Goal: Information Seeking & Learning: Learn about a topic

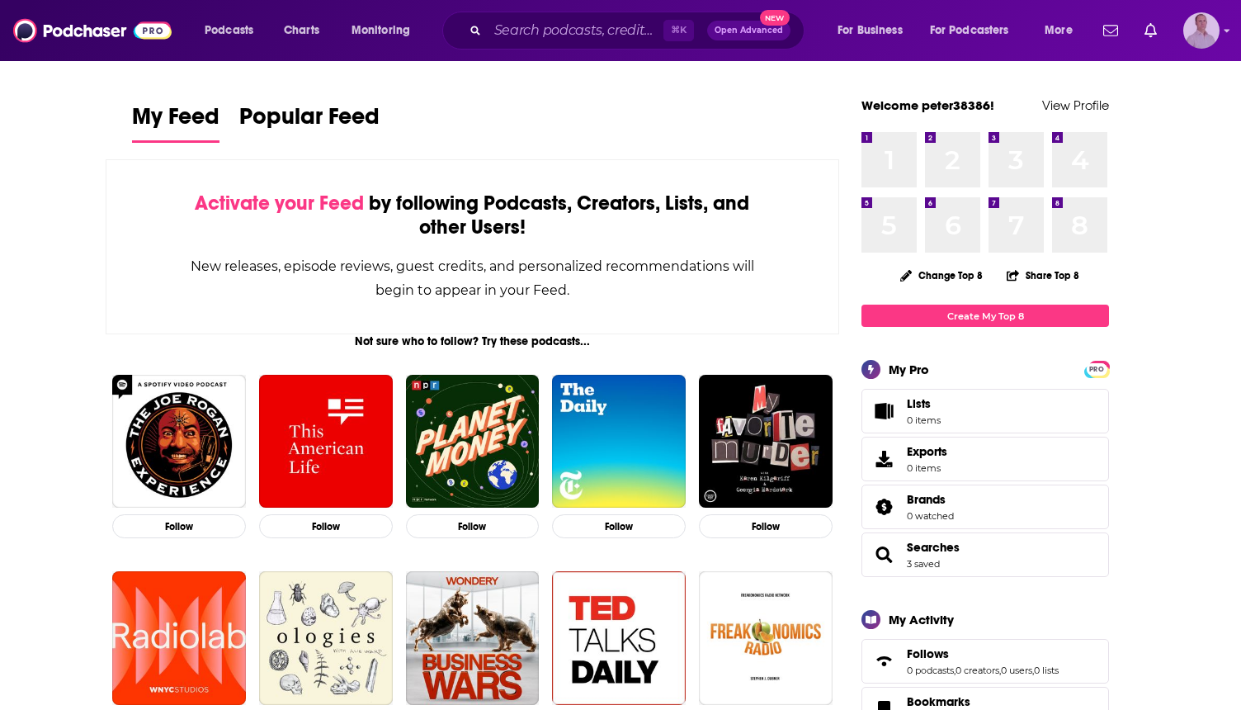
click at [1199, 24] on img "Logged in as peter38386" at bounding box center [1202, 30] width 36 height 36
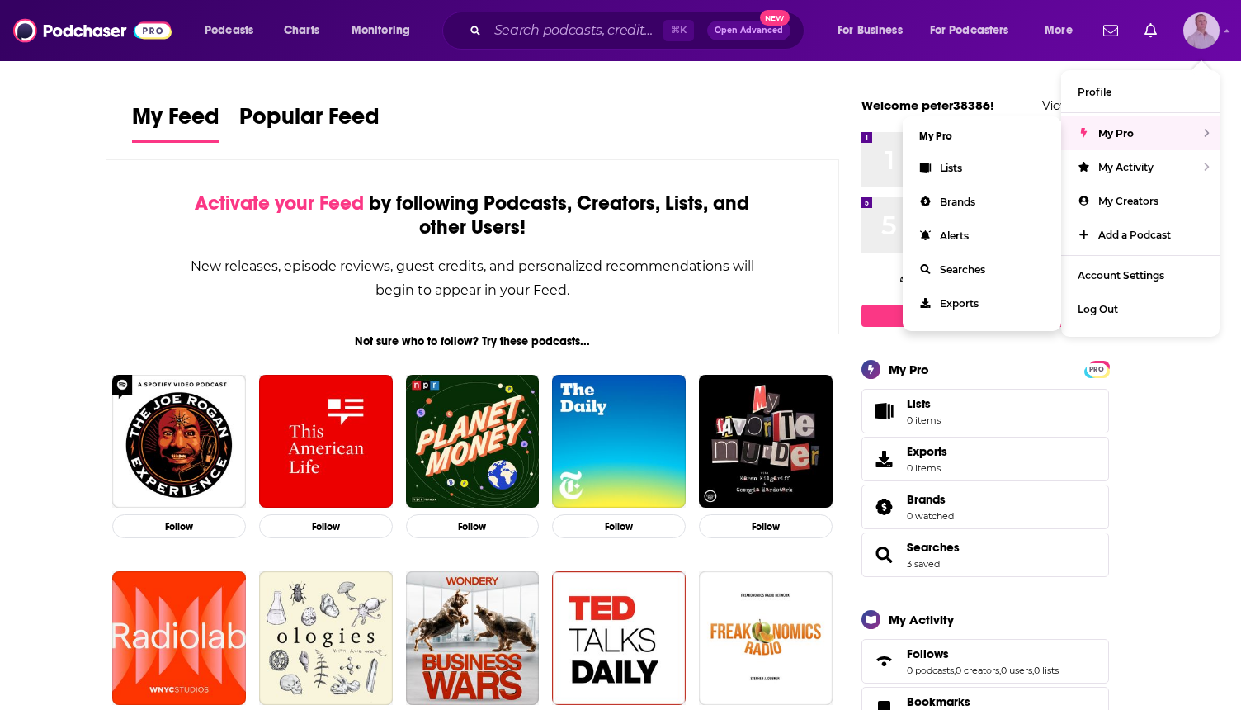
click at [1158, 132] on div "My Pro" at bounding box center [1140, 133] width 158 height 34
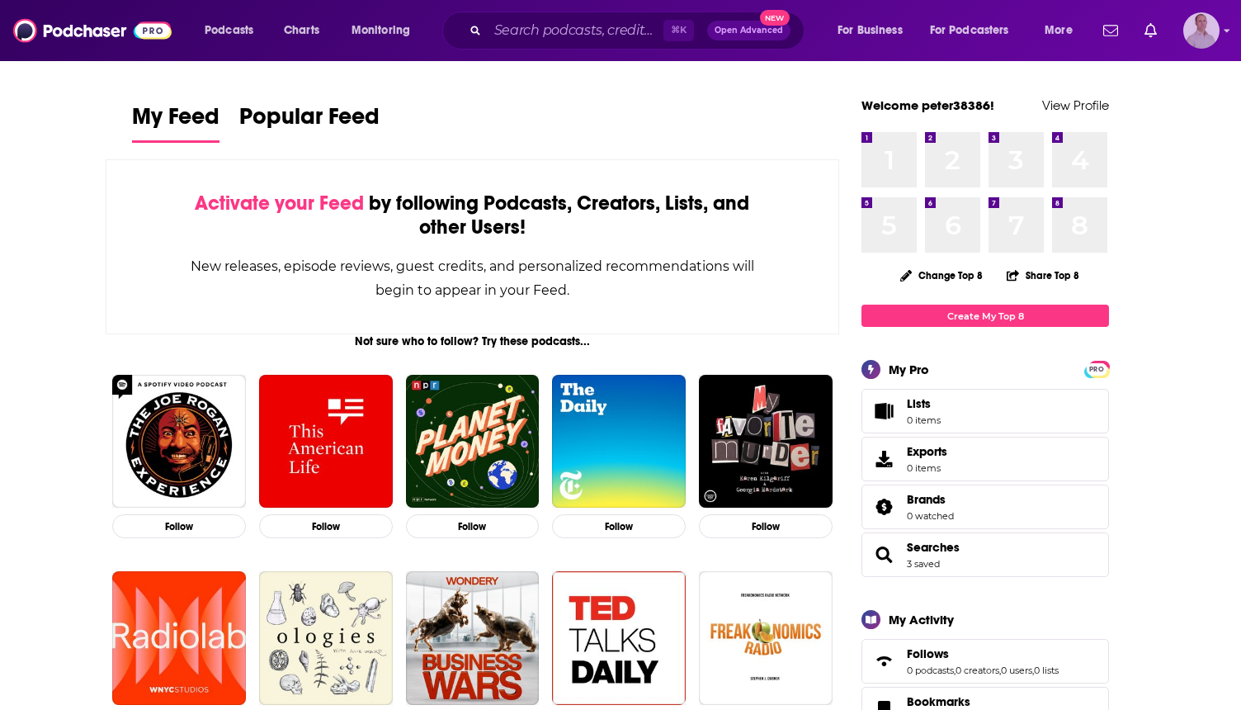
click at [1198, 27] on img "Logged in as peter38386" at bounding box center [1202, 30] width 36 height 36
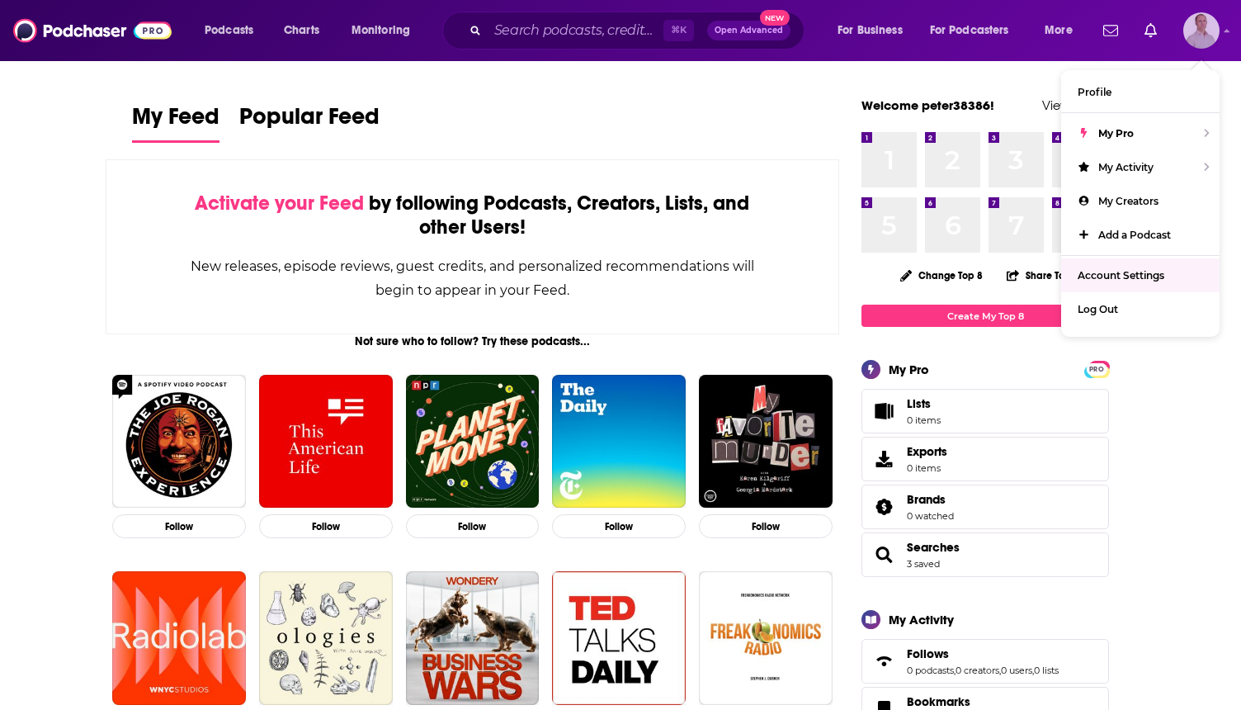
click at [1129, 262] on link "Account Settings" at bounding box center [1140, 275] width 158 height 34
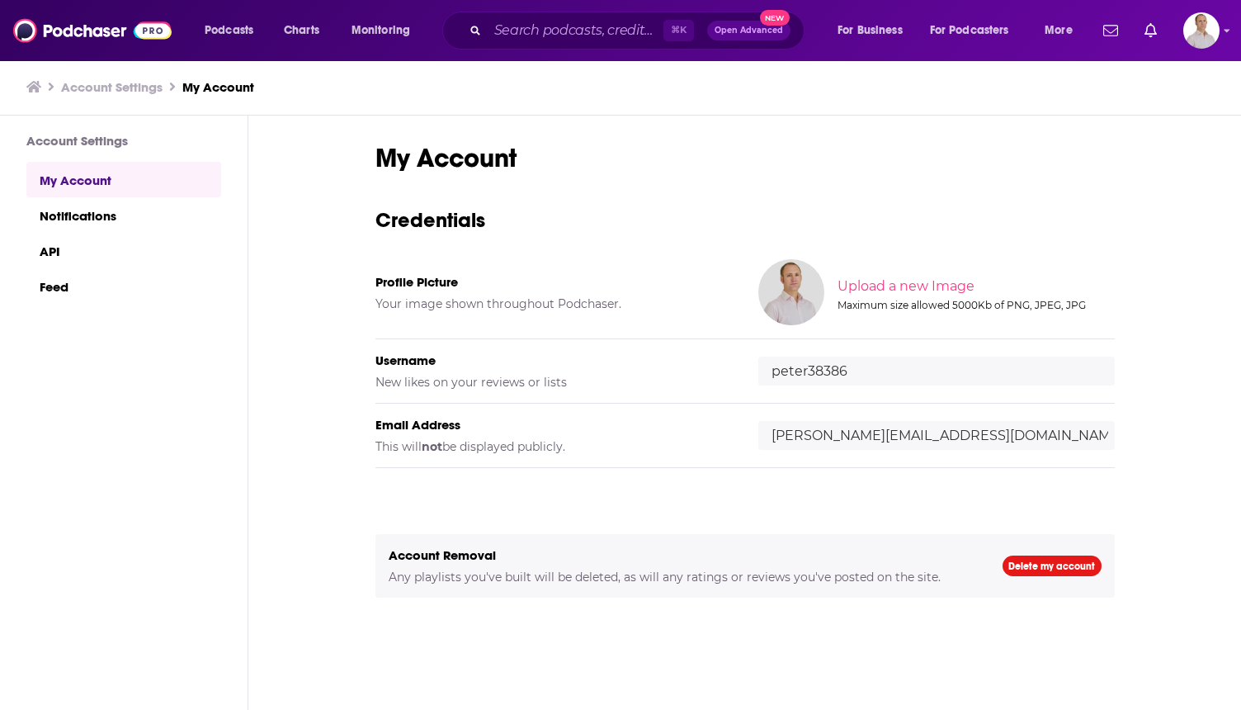
click at [958, 347] on div "Username New likes on your reviews or lists peter38386" at bounding box center [746, 371] width 740 height 64
click at [959, 358] on input "peter38386" at bounding box center [937, 371] width 357 height 29
type input "Wienglischmann"
click at [149, 211] on link "Notifications" at bounding box center [123, 214] width 195 height 35
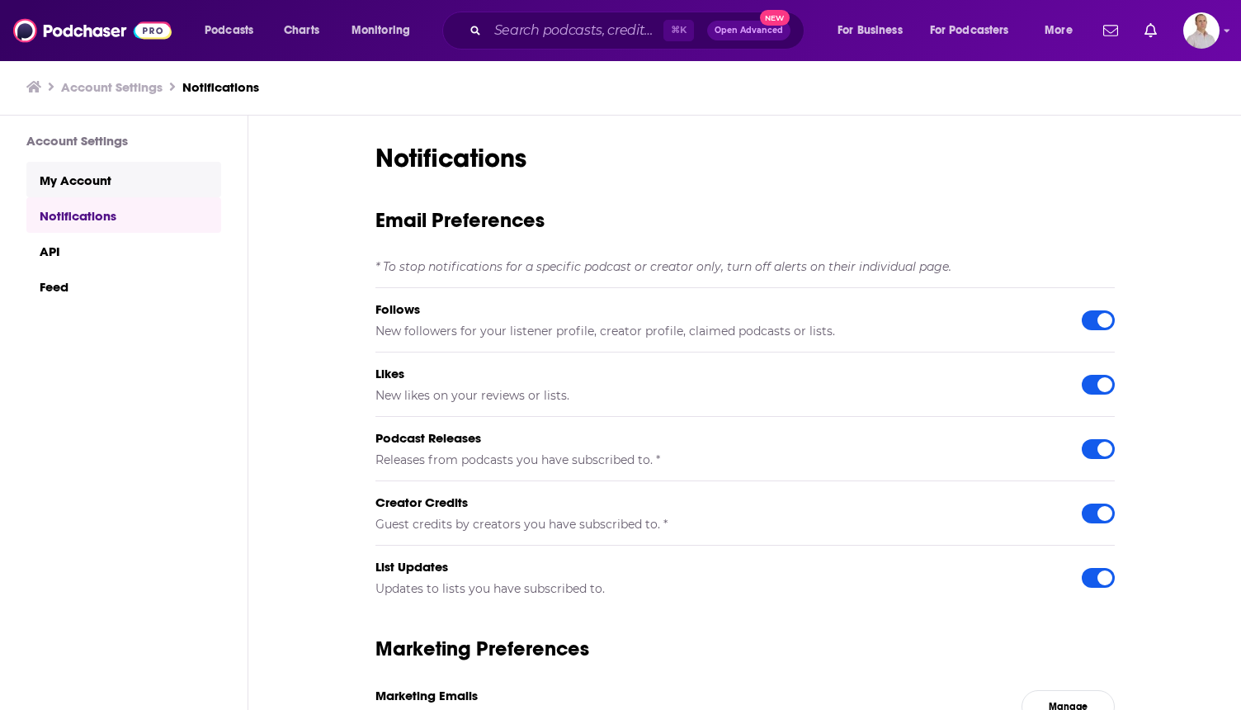
click at [149, 191] on link "My Account" at bounding box center [123, 179] width 195 height 35
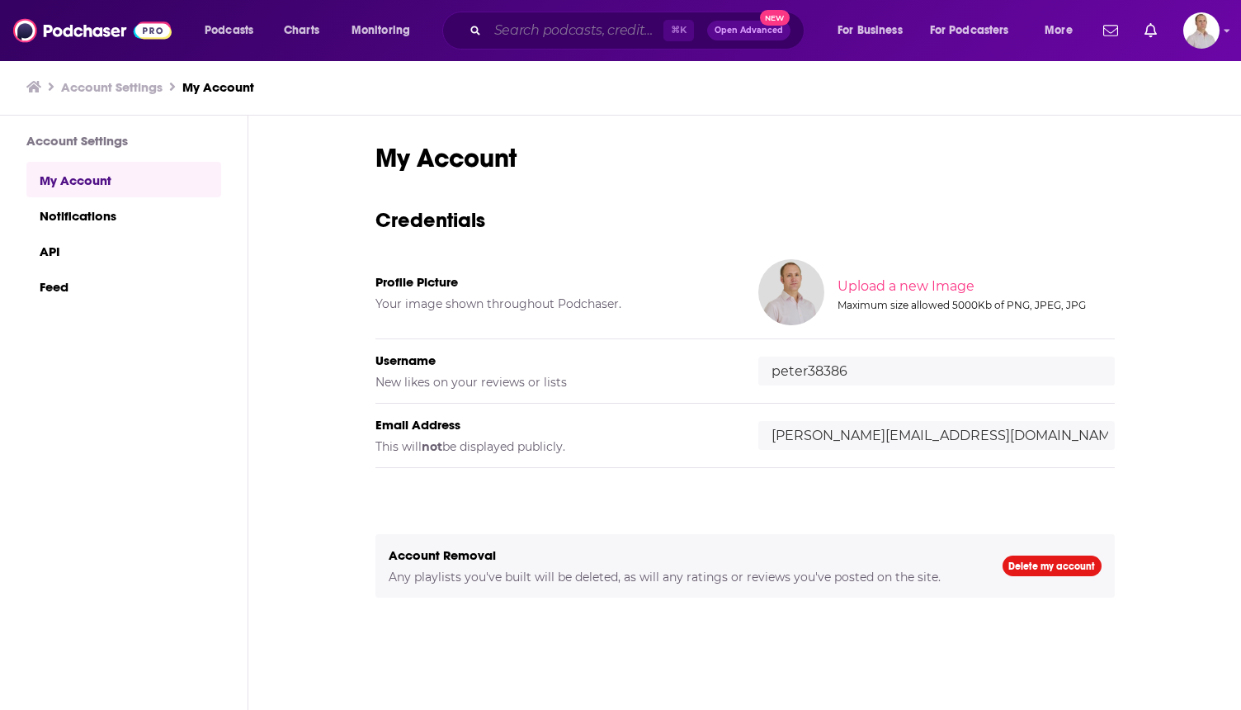
click at [579, 30] on input "Search podcasts, credits, & more..." at bounding box center [576, 30] width 176 height 26
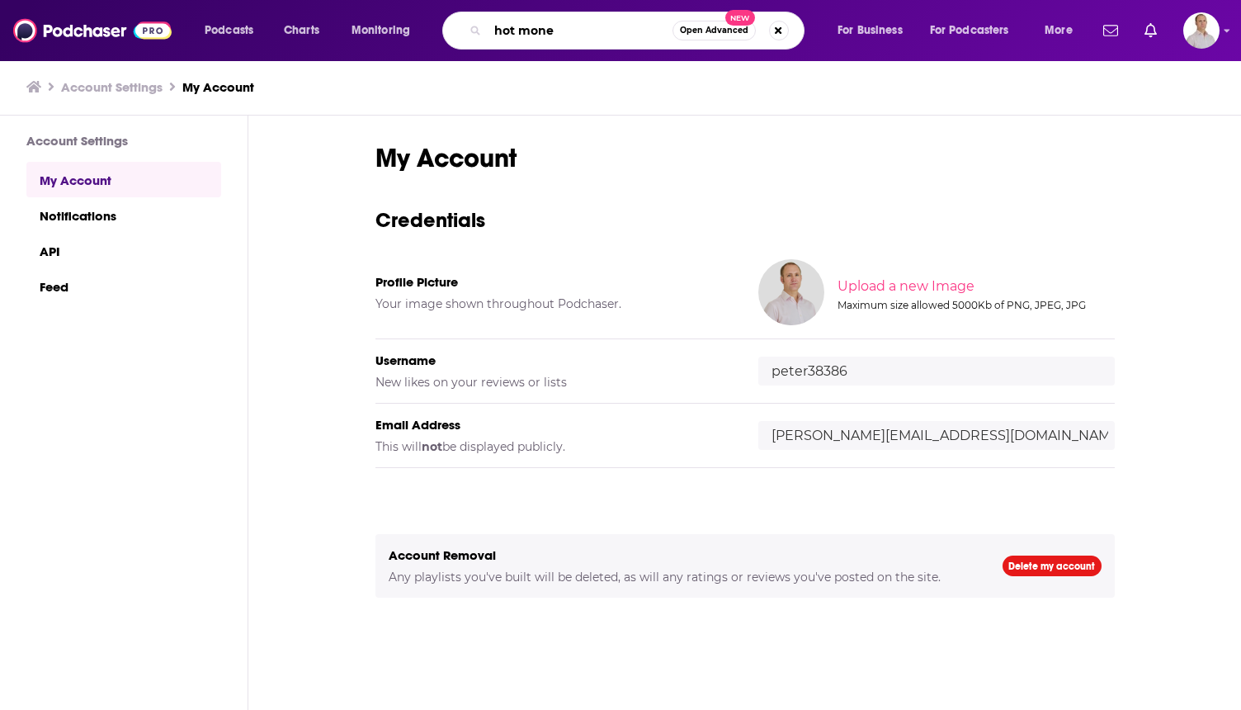
type input "hot money"
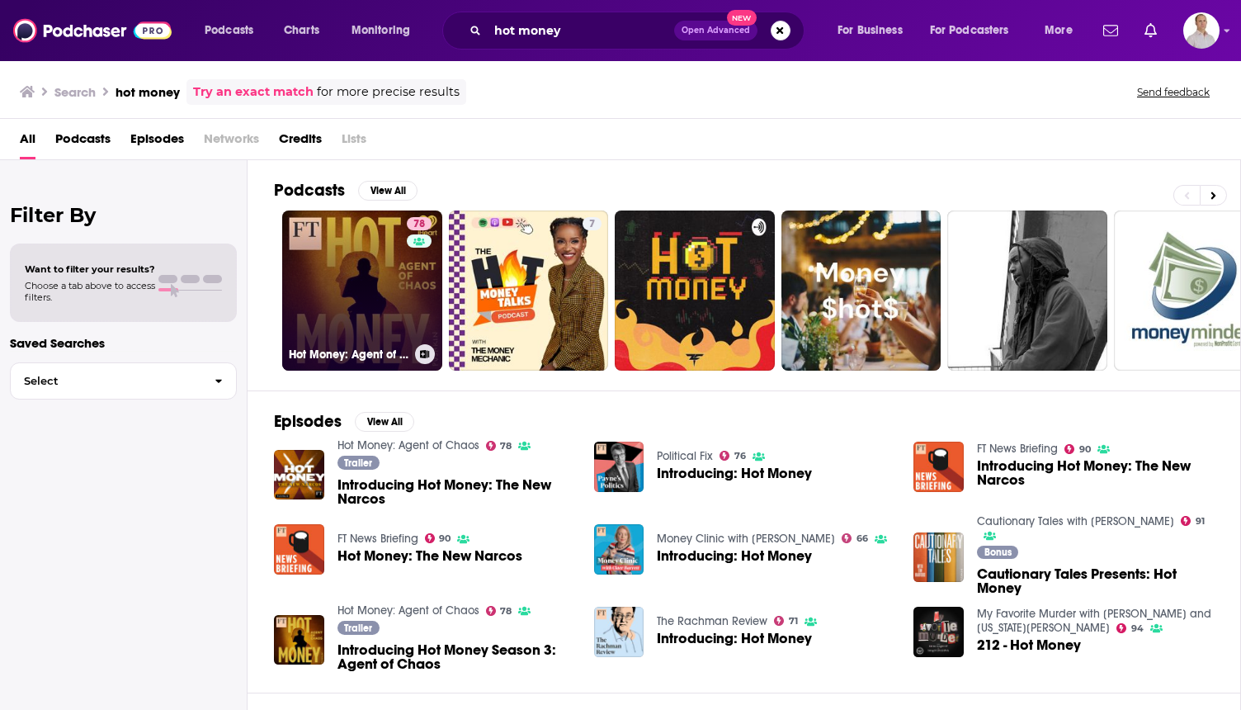
click at [383, 309] on link "78 Hot Money: Agent of Chaos" at bounding box center [362, 290] width 160 height 160
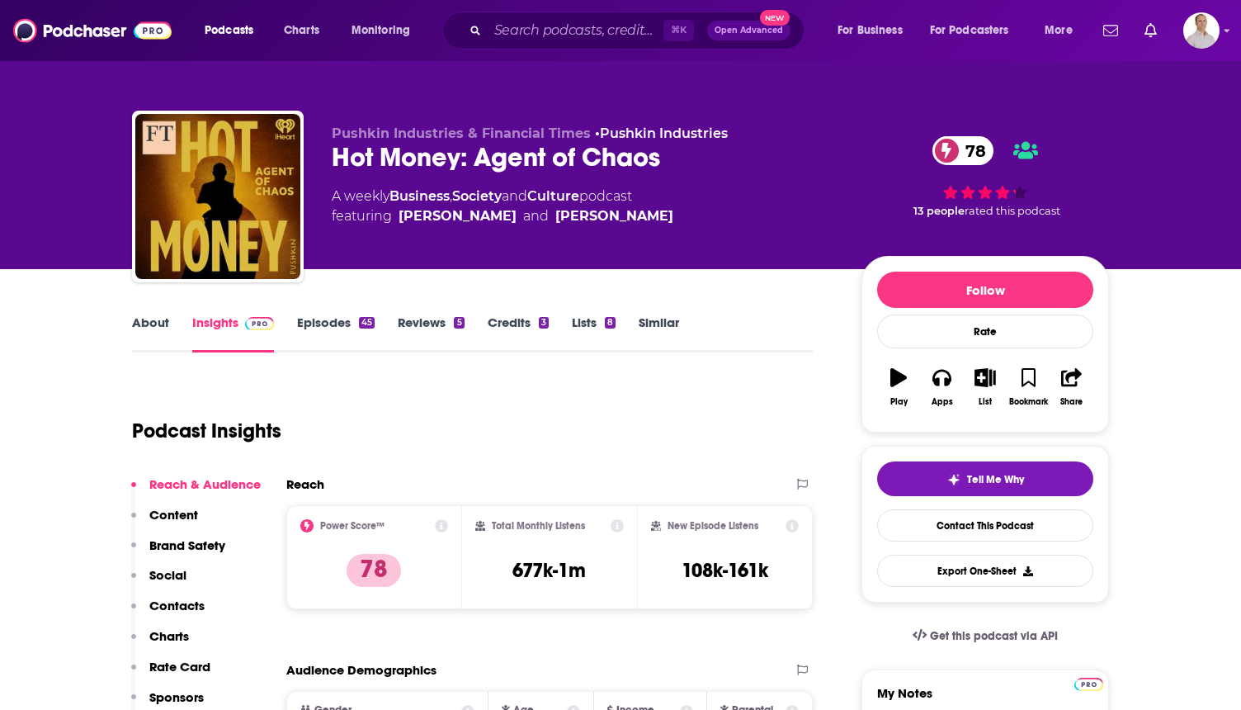
click at [227, 329] on link "Insights" at bounding box center [233, 333] width 82 height 38
click at [239, 319] on span at bounding box center [256, 322] width 35 height 16
click at [246, 23] on span "Podcasts" at bounding box center [229, 30] width 49 height 23
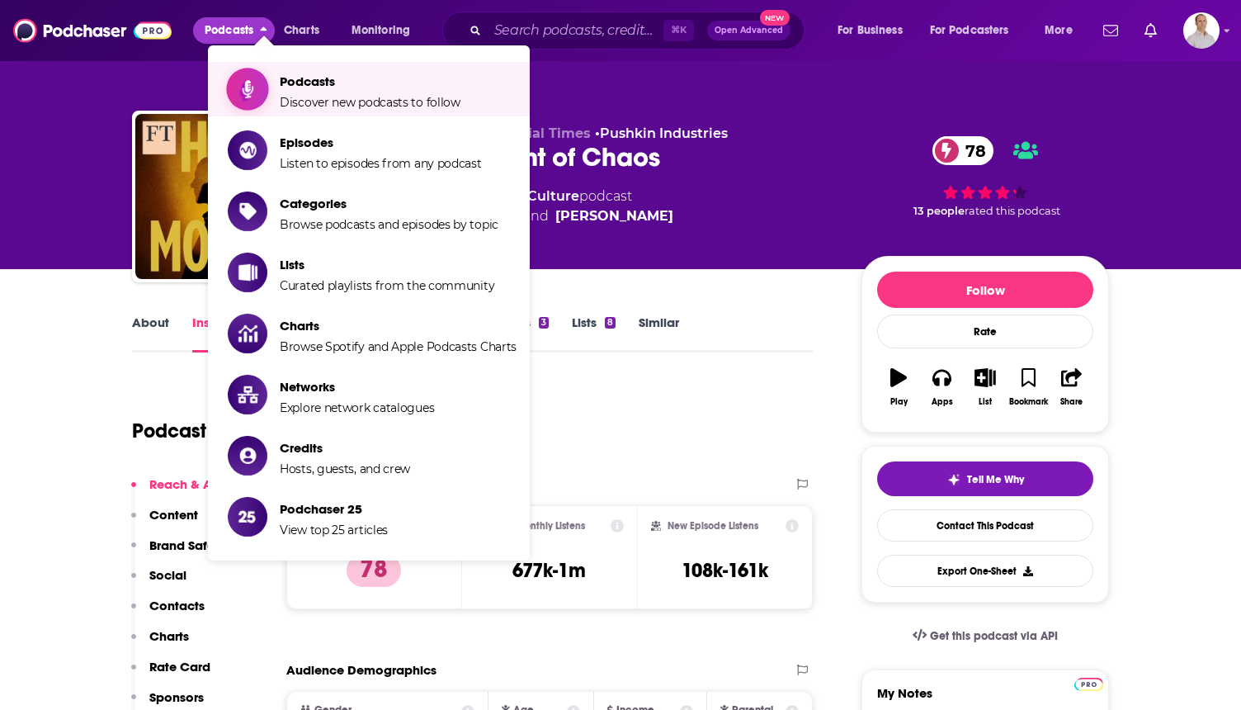
click at [281, 69] on span "Podcasts Discover new podcasts to follow" at bounding box center [370, 89] width 181 height 41
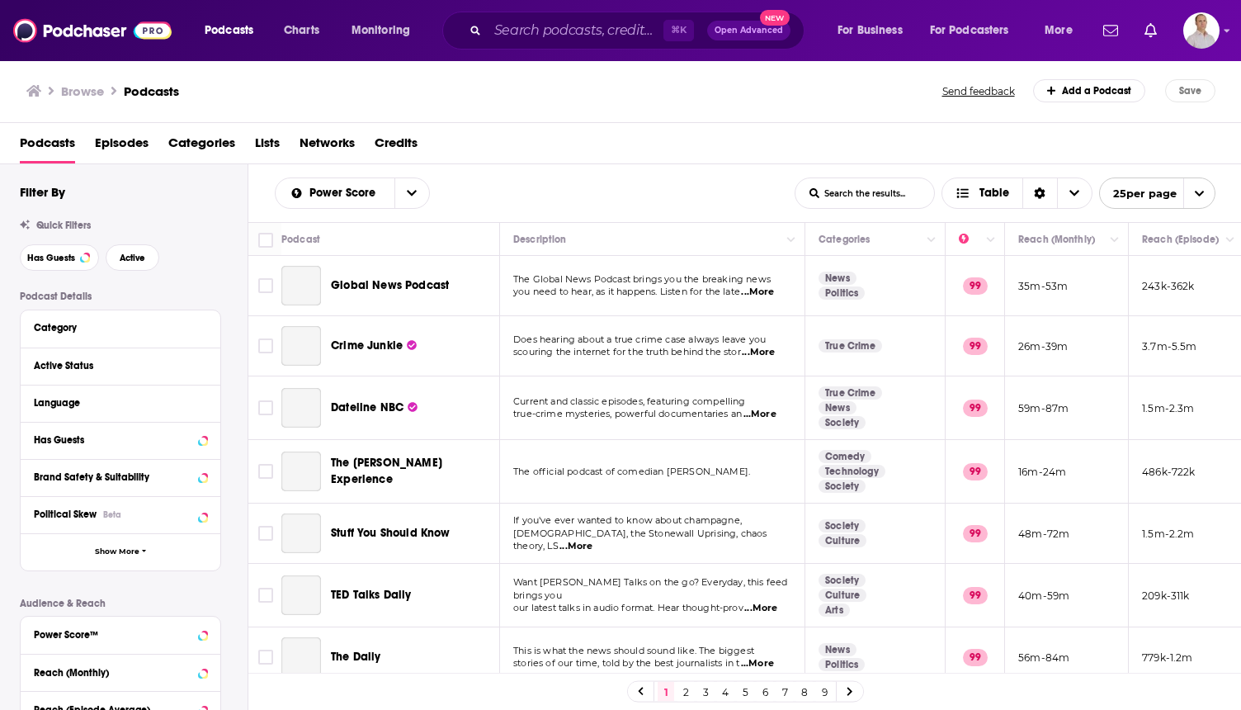
scroll to position [286, 0]
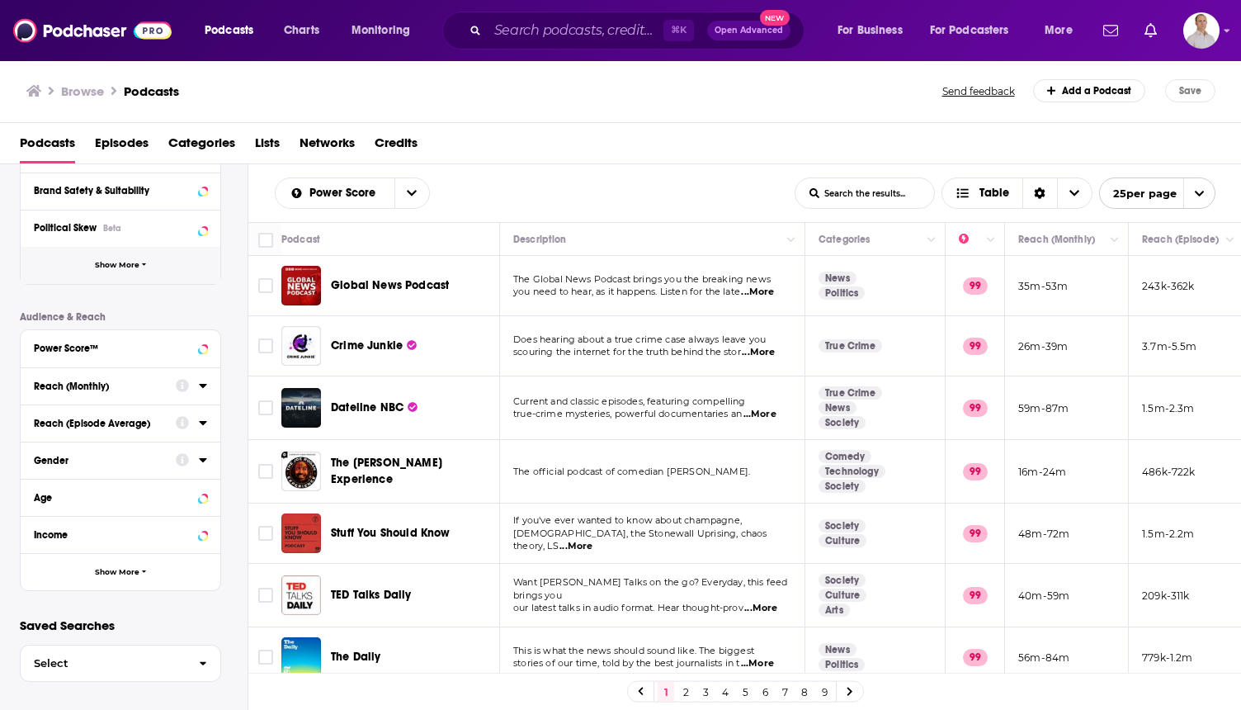
click at [114, 258] on button "Show More" at bounding box center [121, 265] width 200 height 37
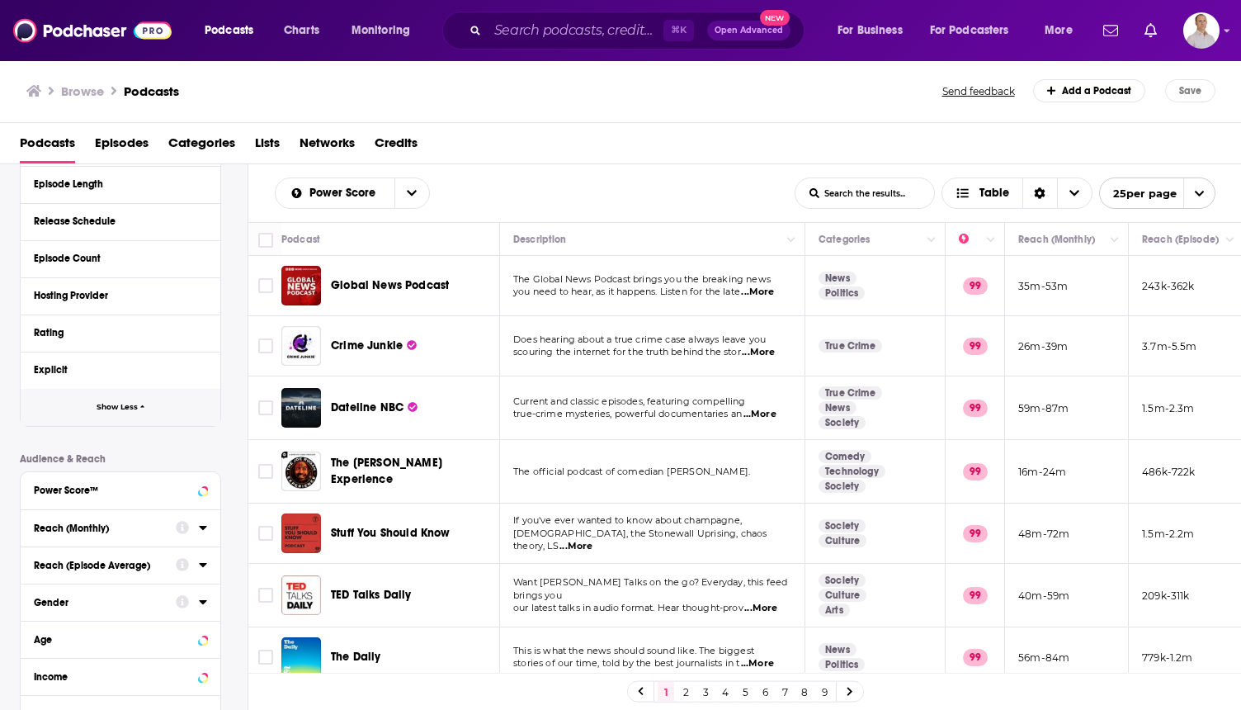
scroll to position [625, 0]
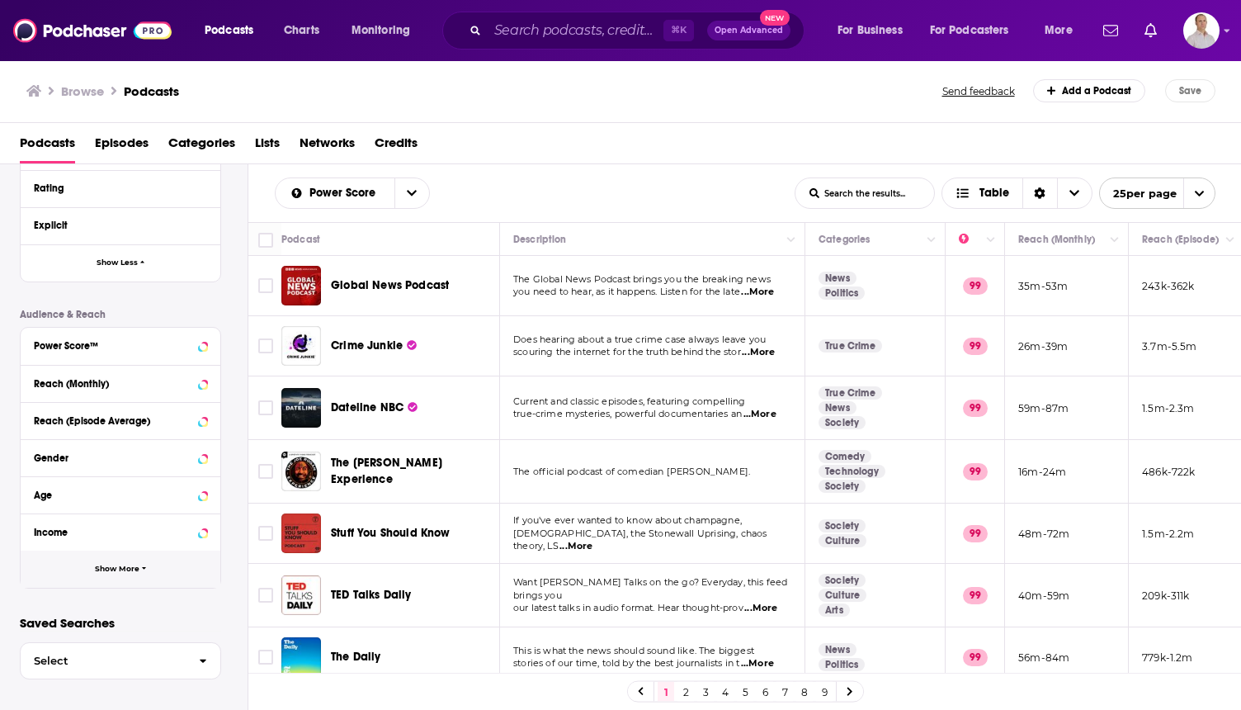
click at [145, 560] on button "Show More" at bounding box center [121, 569] width 200 height 37
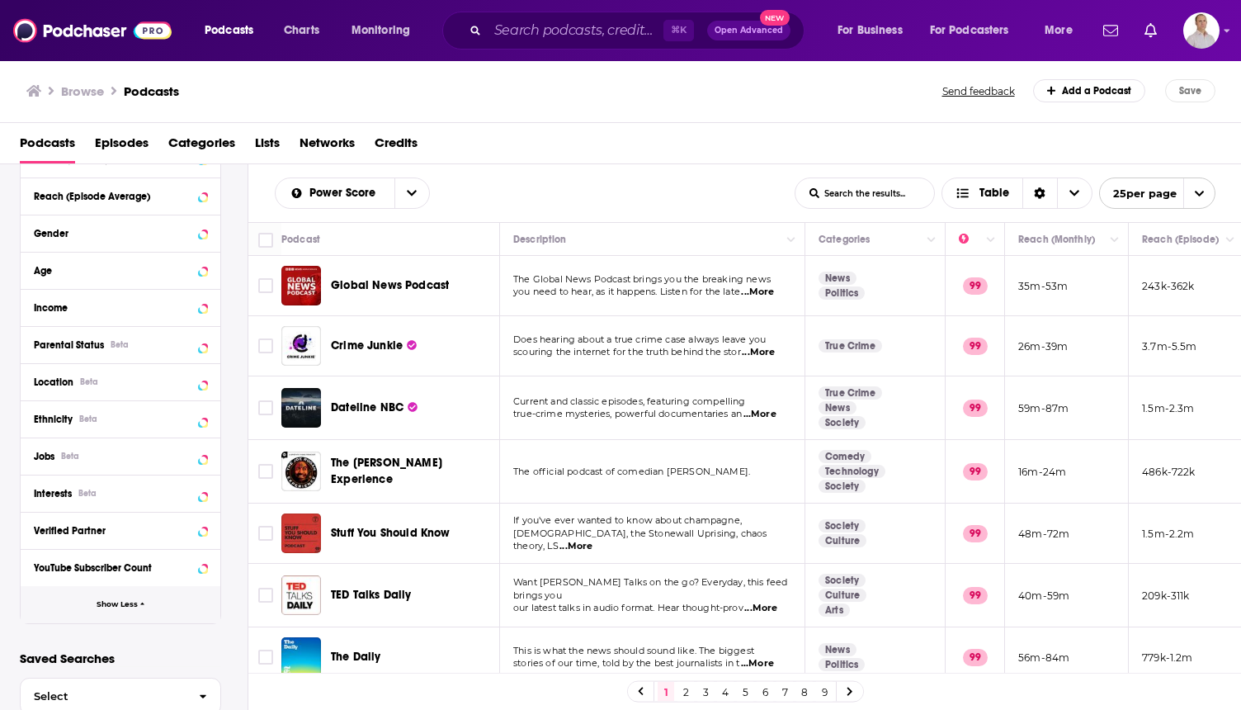
scroll to position [859, 0]
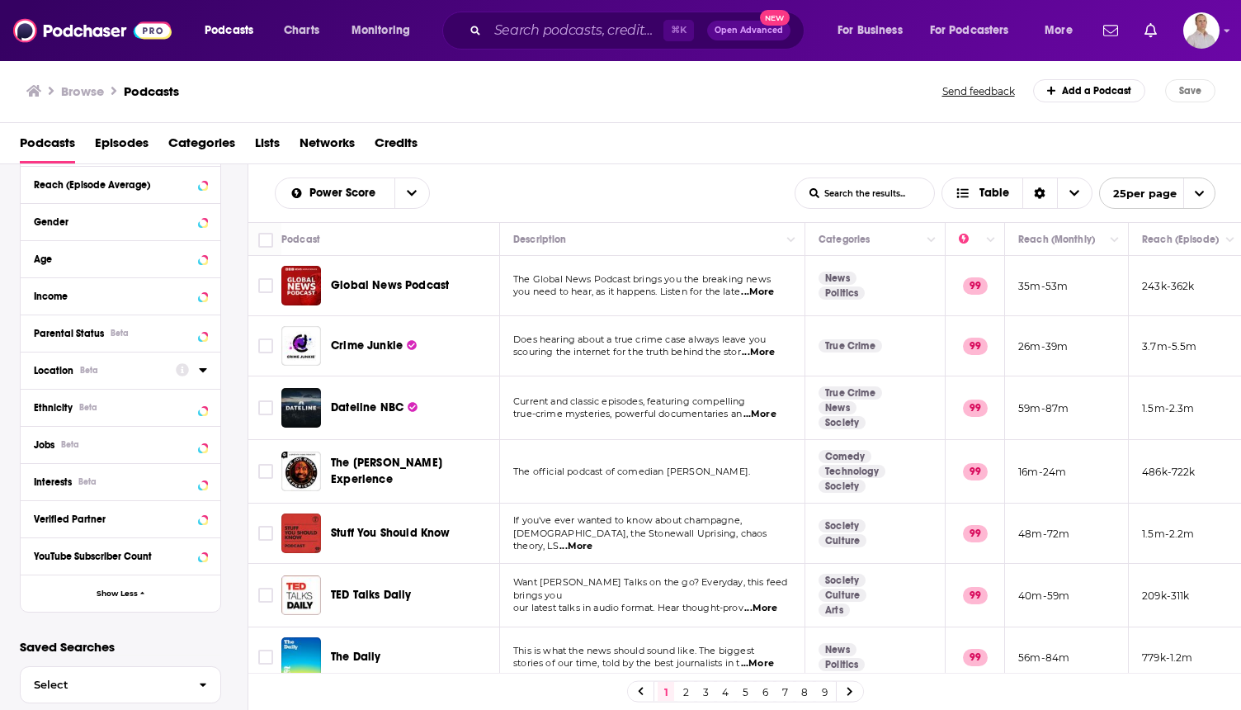
click at [122, 371] on div "Location Beta" at bounding box center [99, 371] width 131 height 12
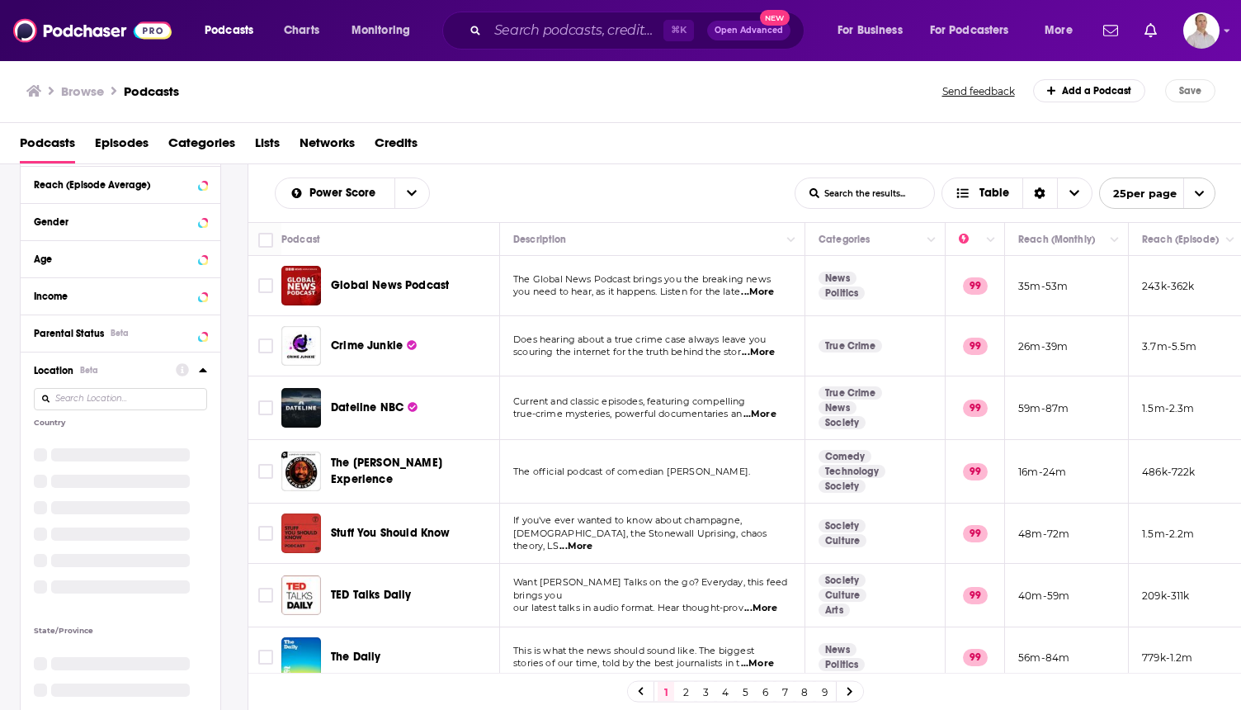
click at [132, 403] on input at bounding box center [120, 399] width 173 height 22
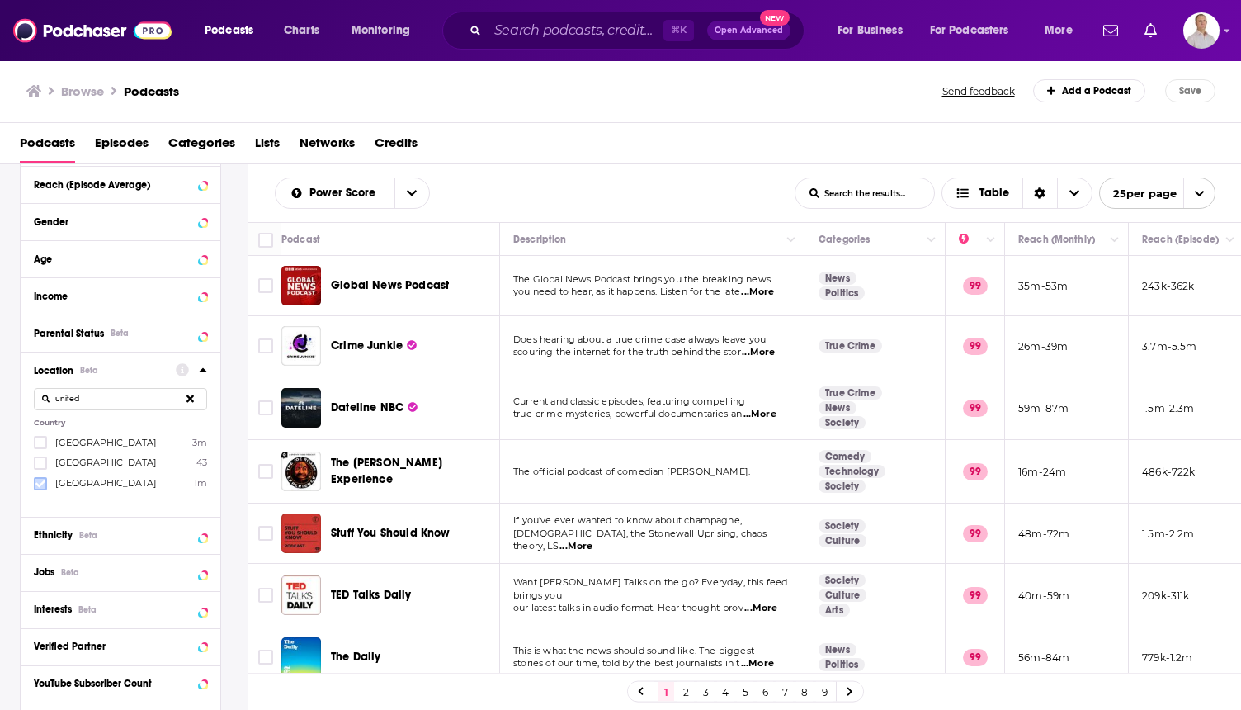
type input "united"
click at [36, 489] on icon at bounding box center [40, 484] width 10 height 10
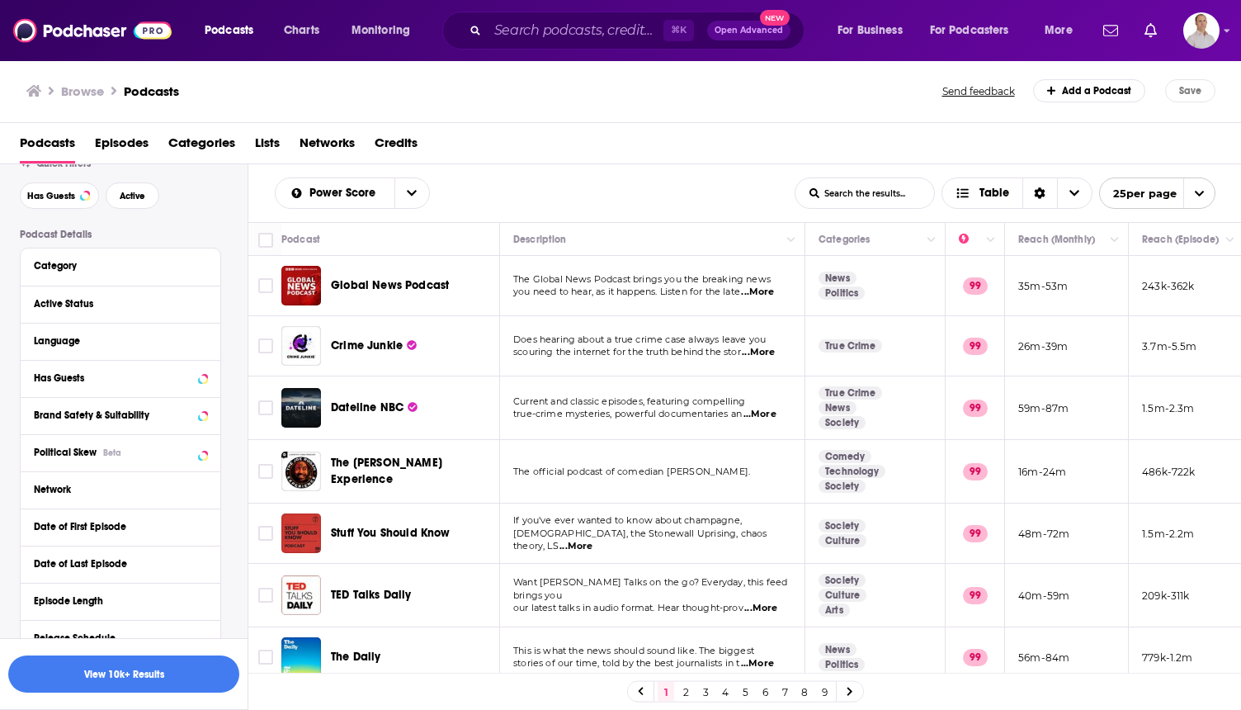
scroll to position [0, 0]
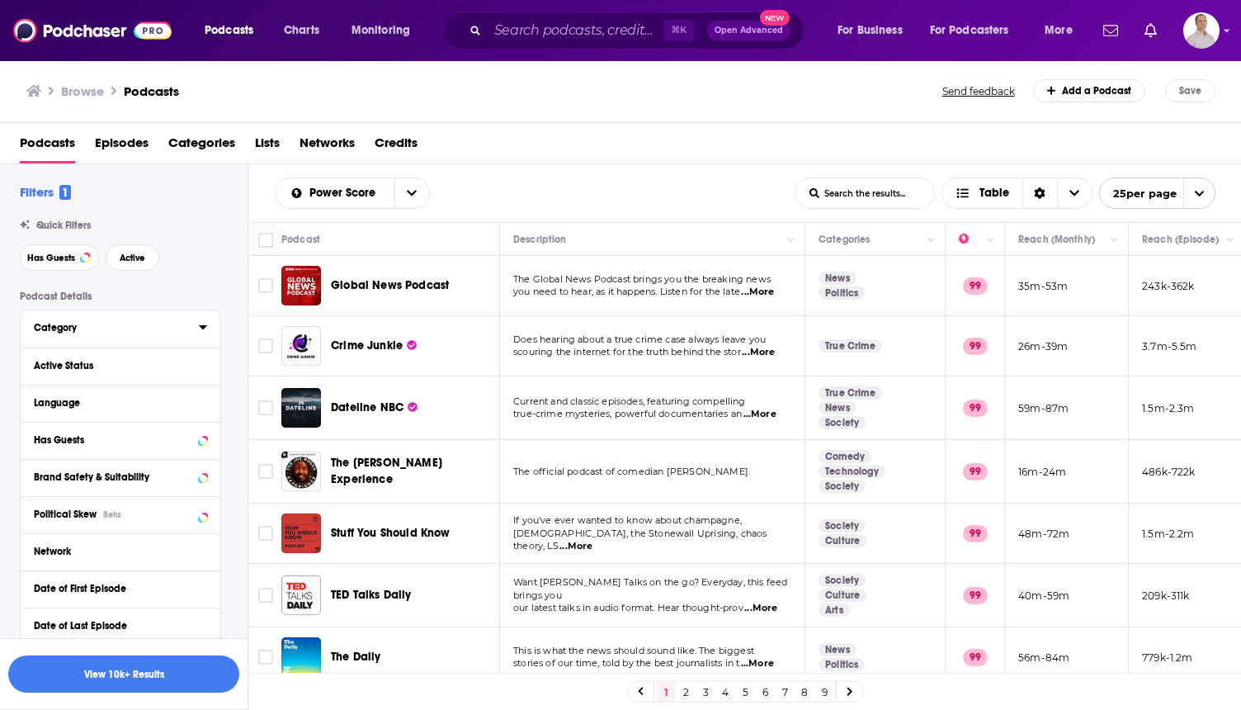
click at [162, 323] on div "Category" at bounding box center [111, 328] width 154 height 12
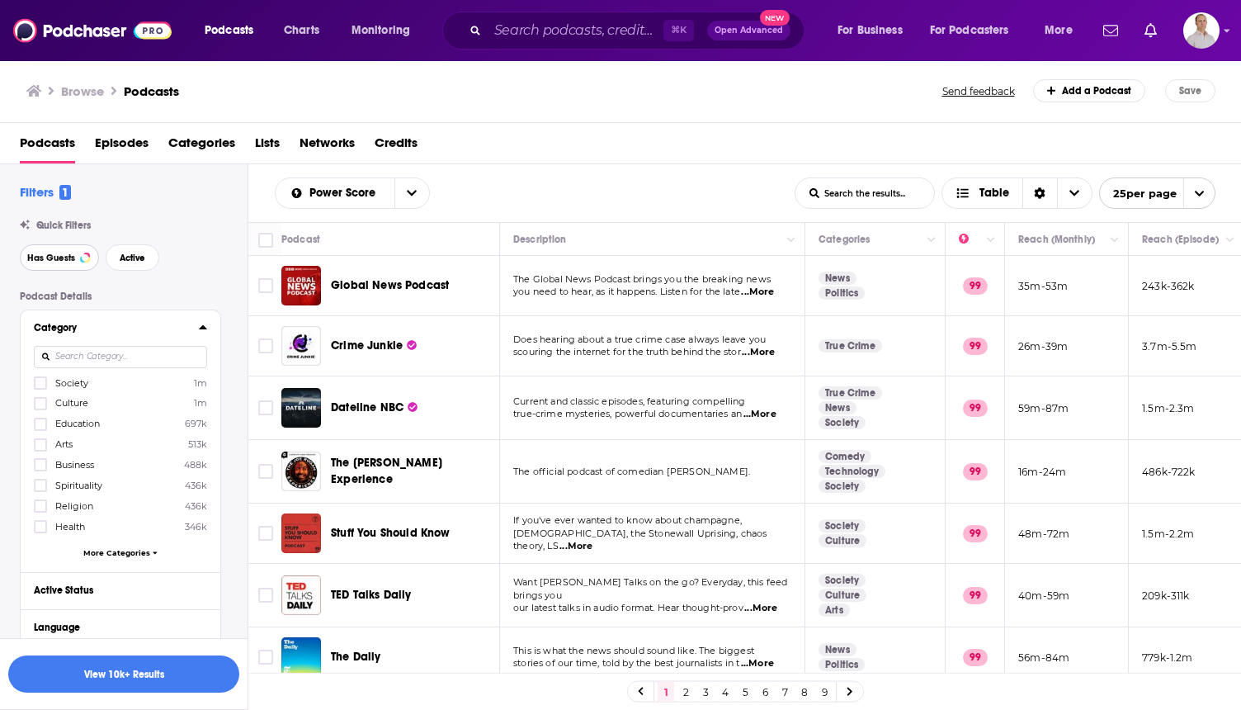
click at [73, 262] on span "Has Guests" at bounding box center [51, 257] width 48 height 9
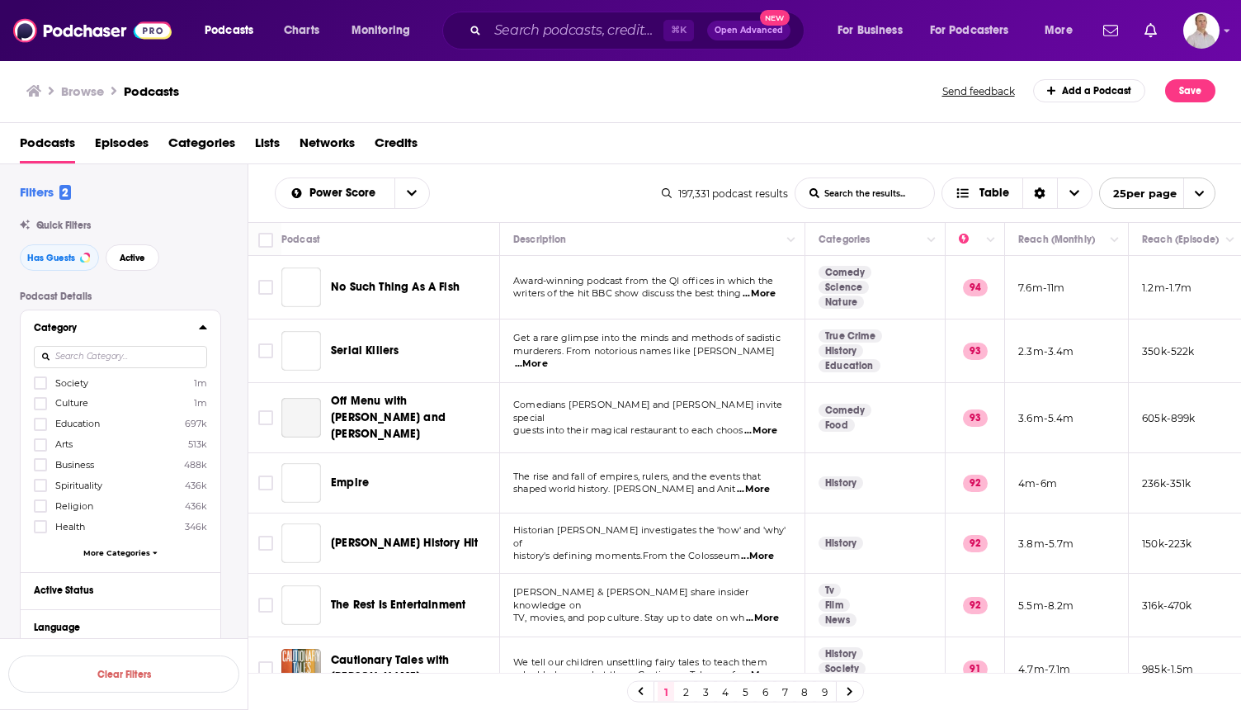
click at [149, 544] on div "Society 1m Culture 1m Education 697k Arts 513k Business 488k Spirituality 436k …" at bounding box center [120, 471] width 173 height 190
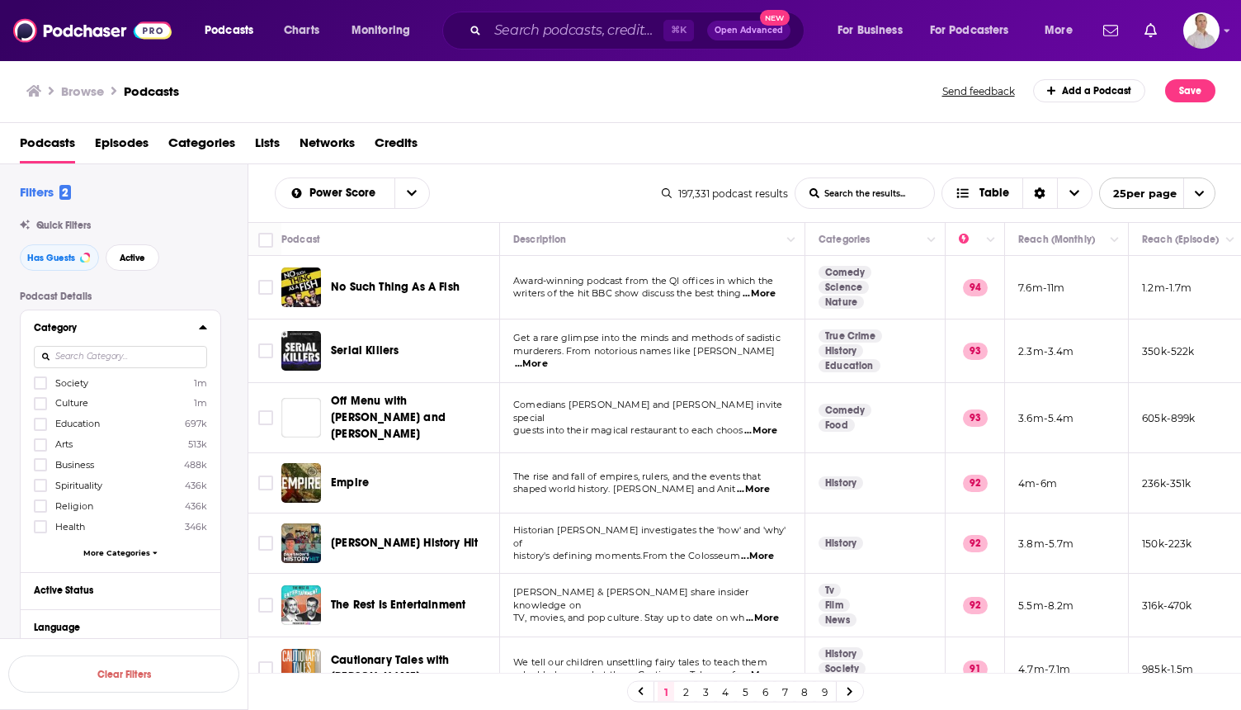
click at [149, 550] on button "More Categories" at bounding box center [120, 552] width 173 height 9
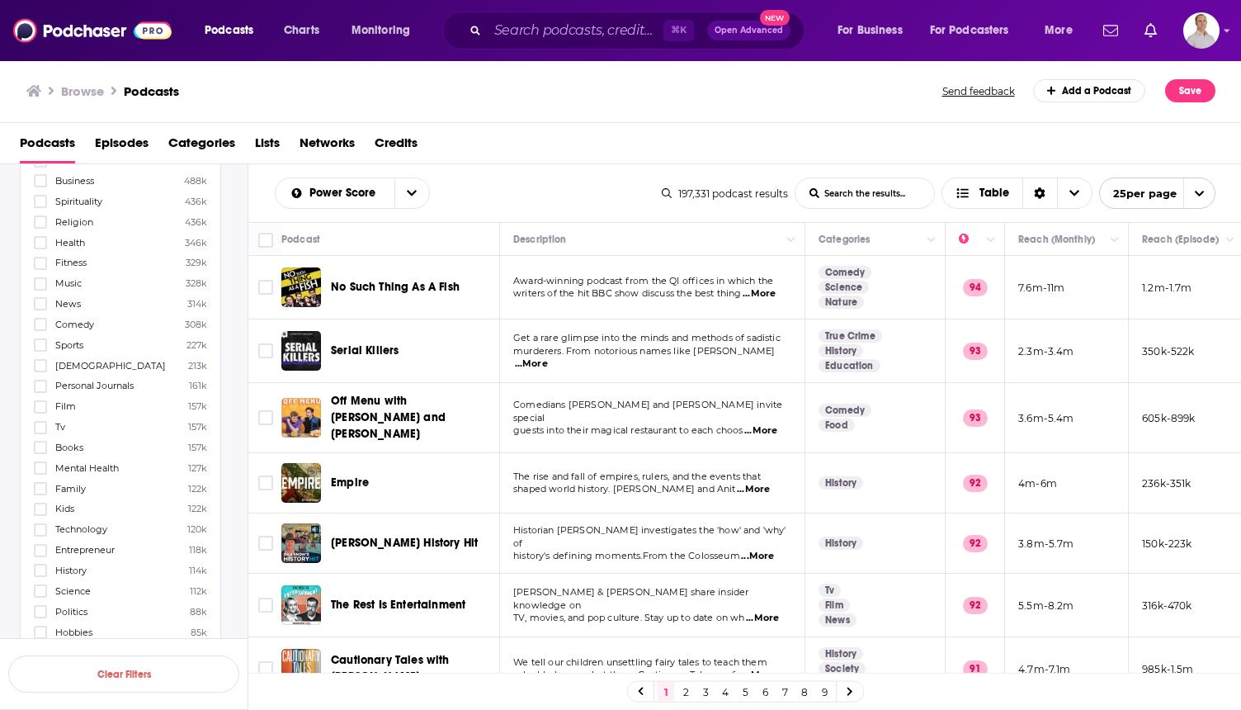
scroll to position [285, 0]
click at [42, 525] on icon at bounding box center [40, 528] width 10 height 7
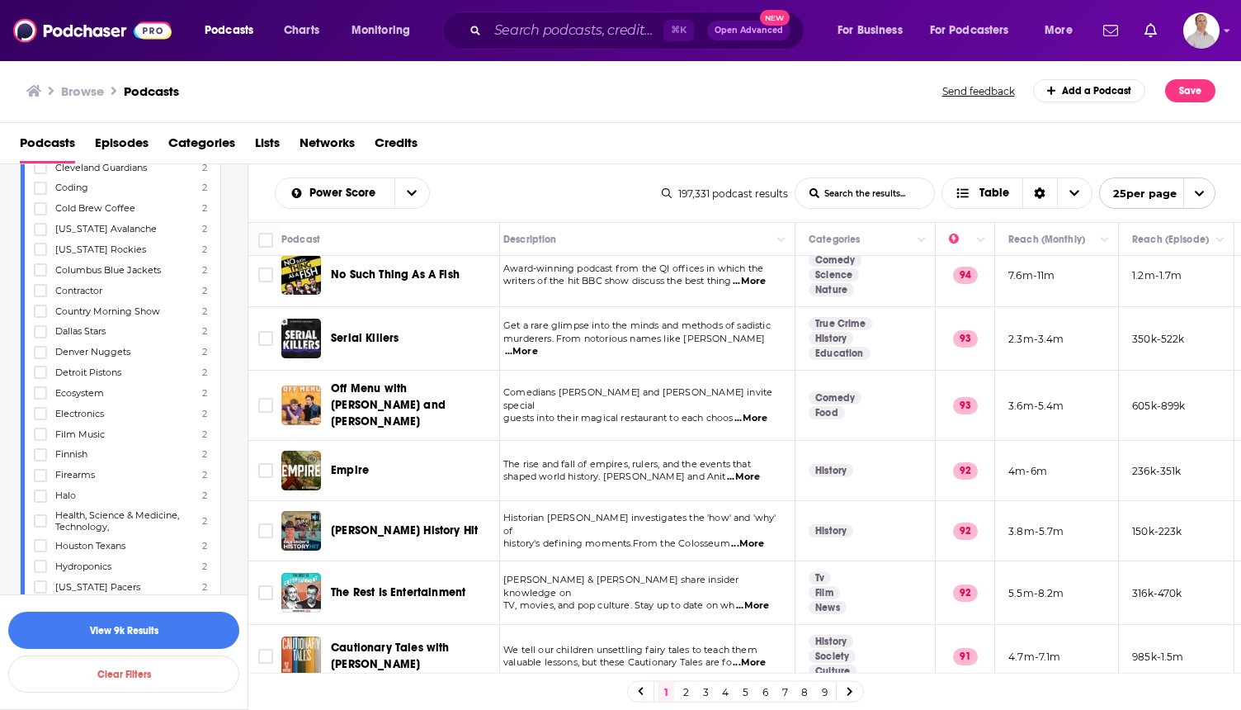
scroll to position [0, 10]
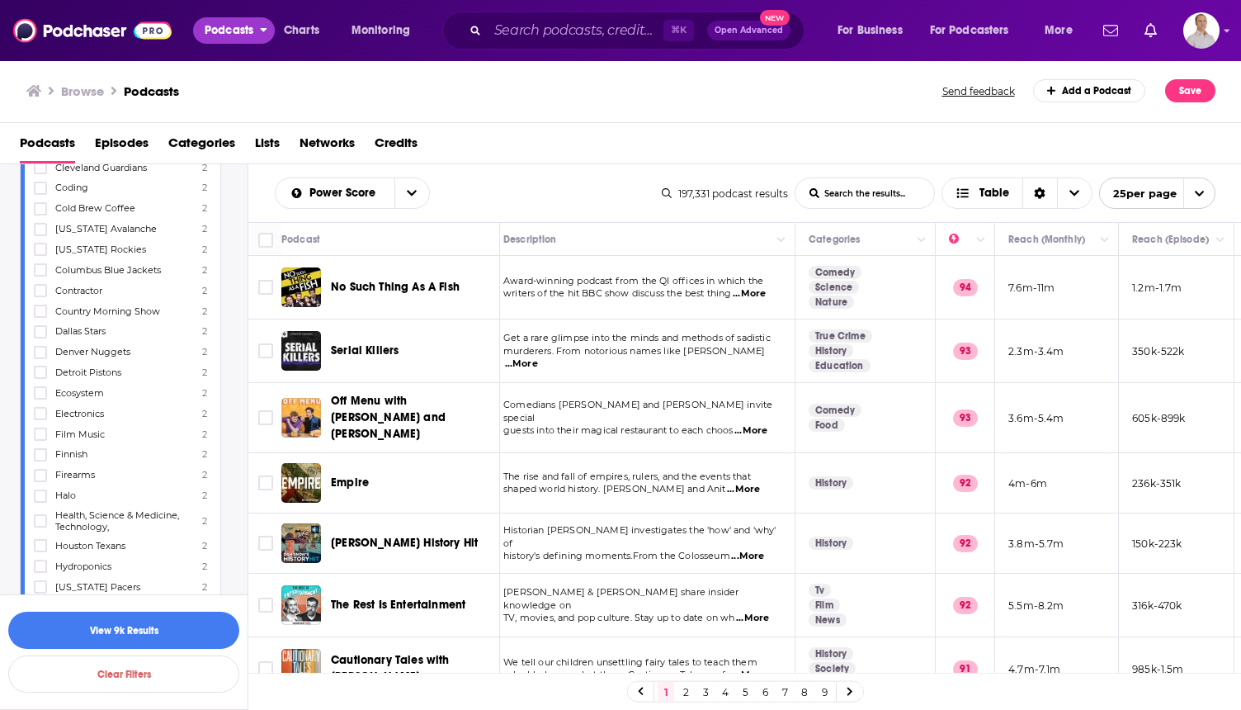
click at [223, 27] on span "Podcasts" at bounding box center [229, 30] width 49 height 23
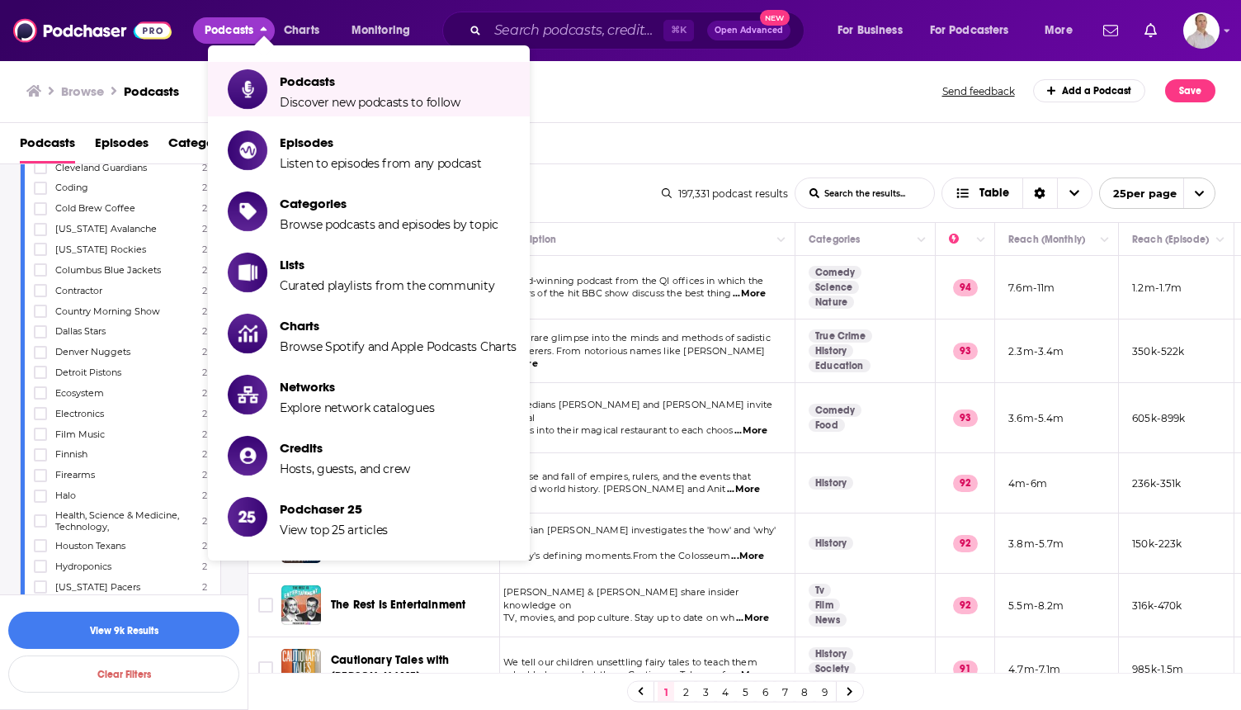
click at [343, 89] on span "Podcasts" at bounding box center [370, 81] width 181 height 16
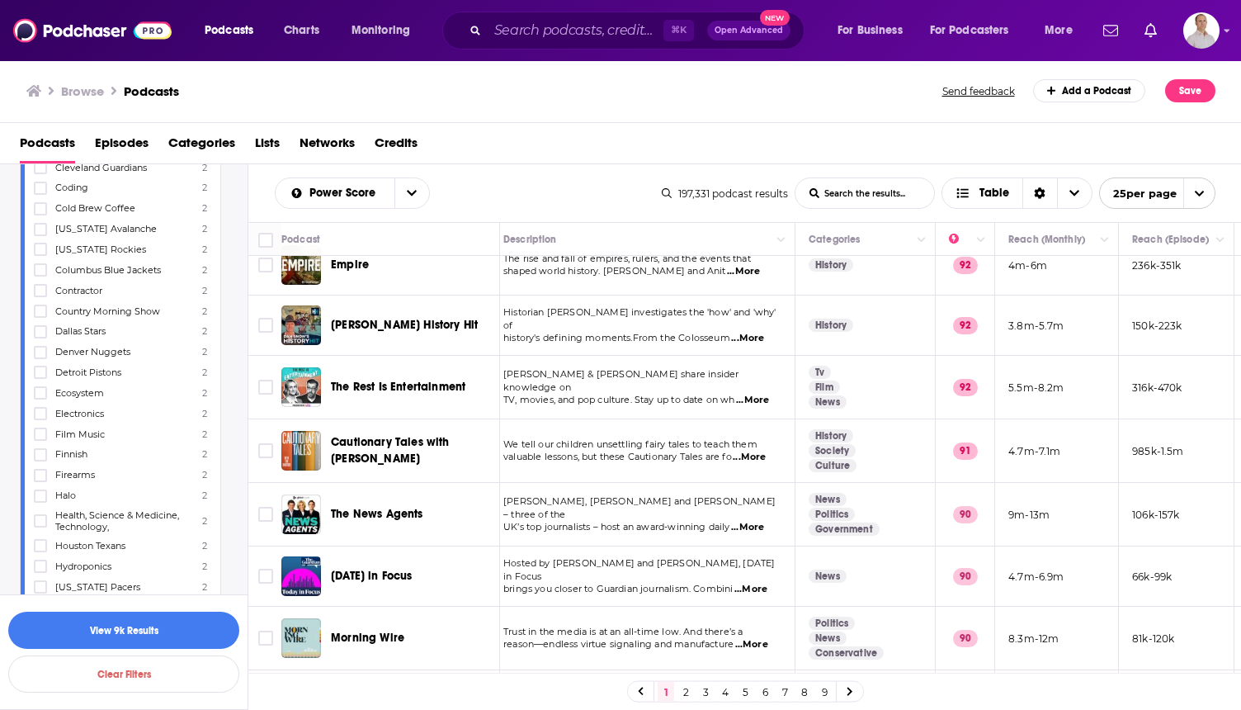
scroll to position [242, 10]
